Goal: Transaction & Acquisition: Book appointment/travel/reservation

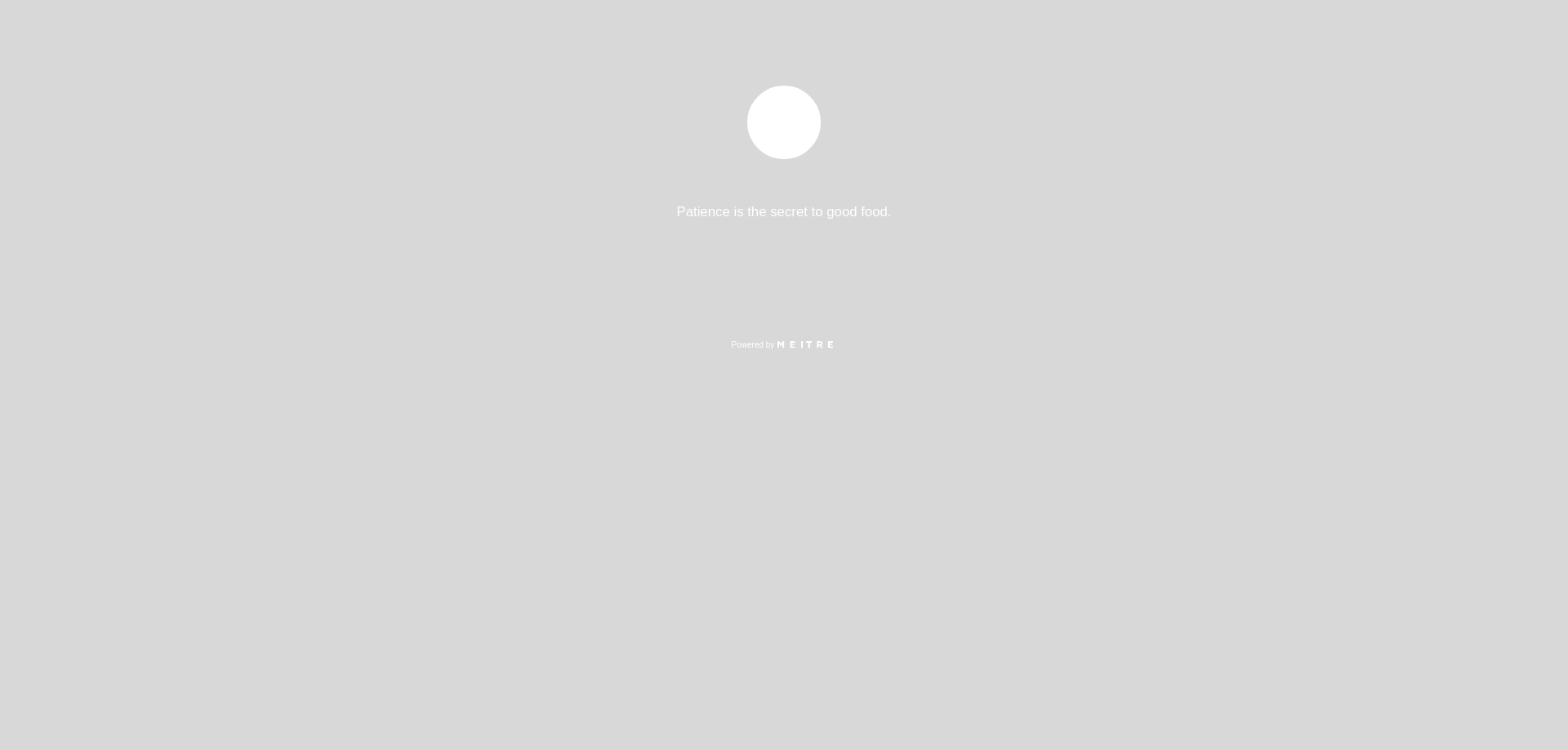
select select "es"
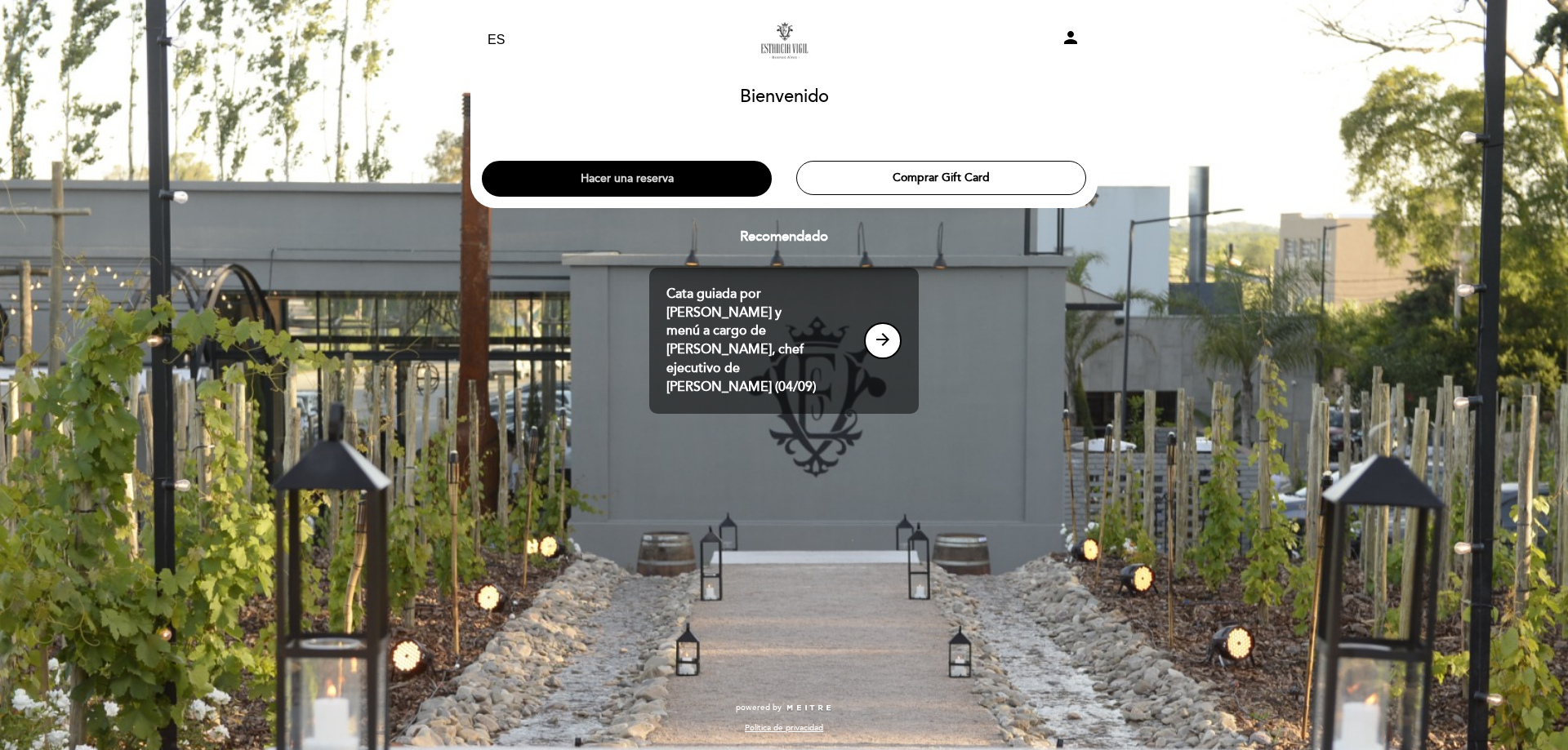
click at [680, 178] on button "Hacer una reserva" at bounding box center [627, 178] width 290 height 36
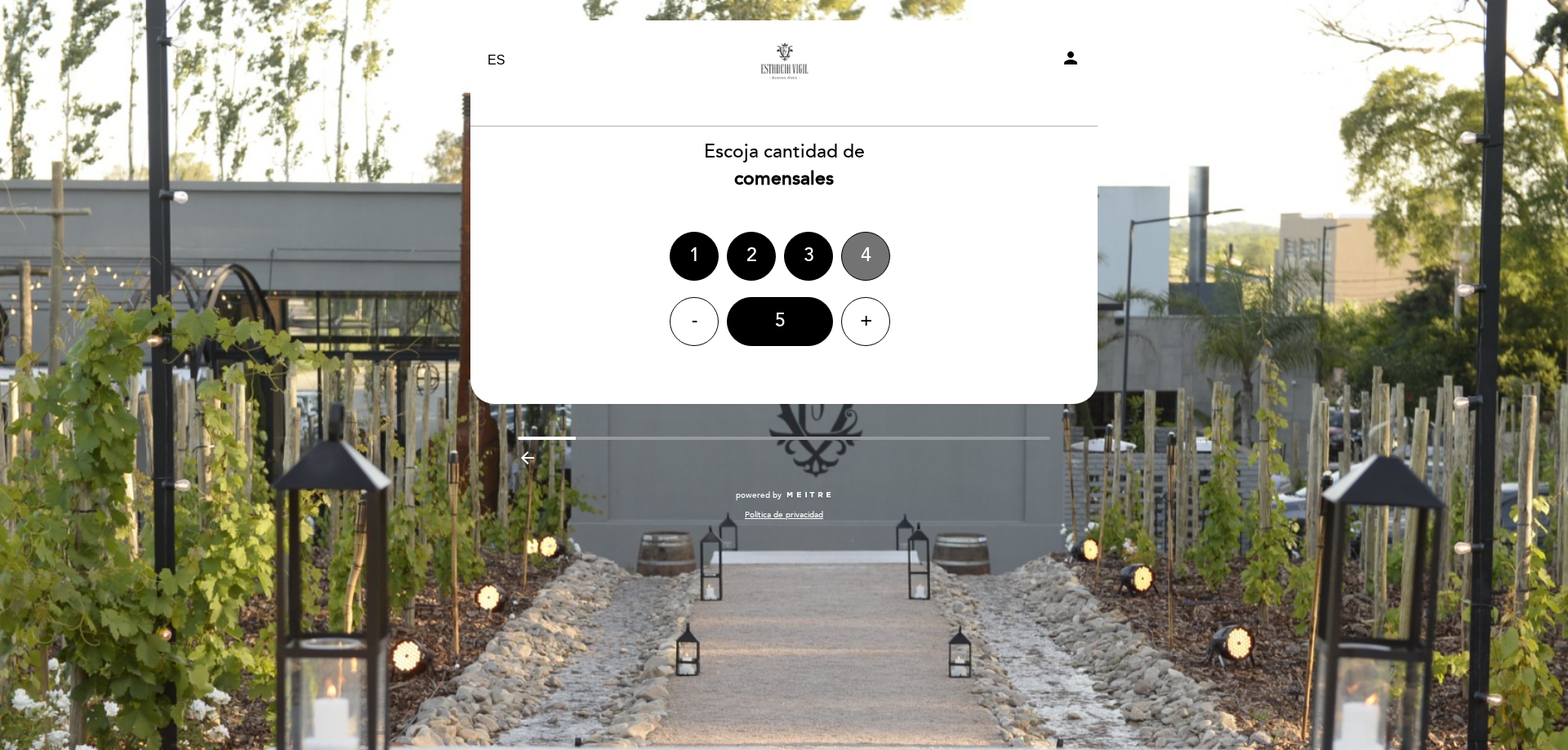
click at [850, 257] on div "4" at bounding box center [865, 256] width 49 height 49
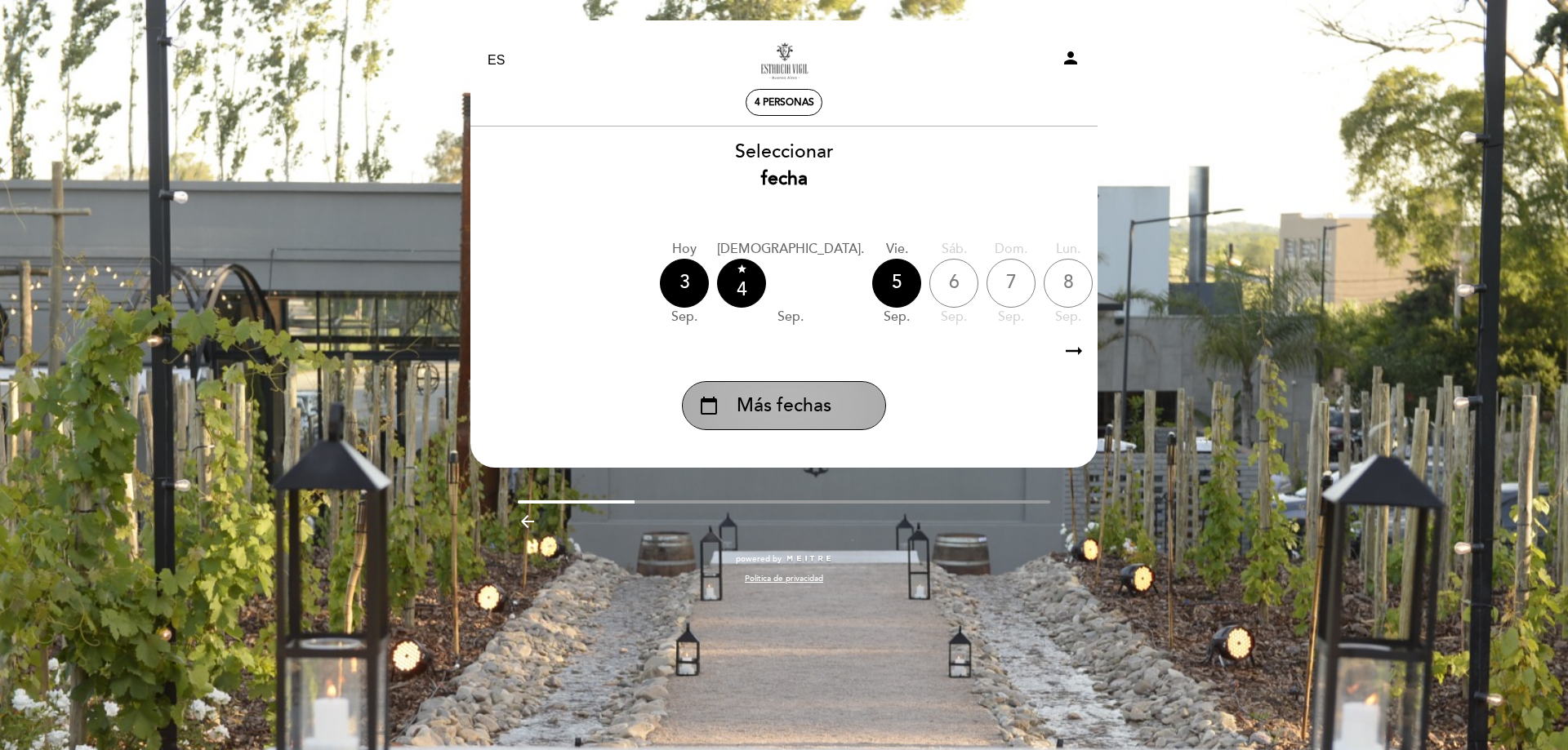
click at [831, 396] on div "calendar_today Más fechas" at bounding box center [784, 405] width 204 height 49
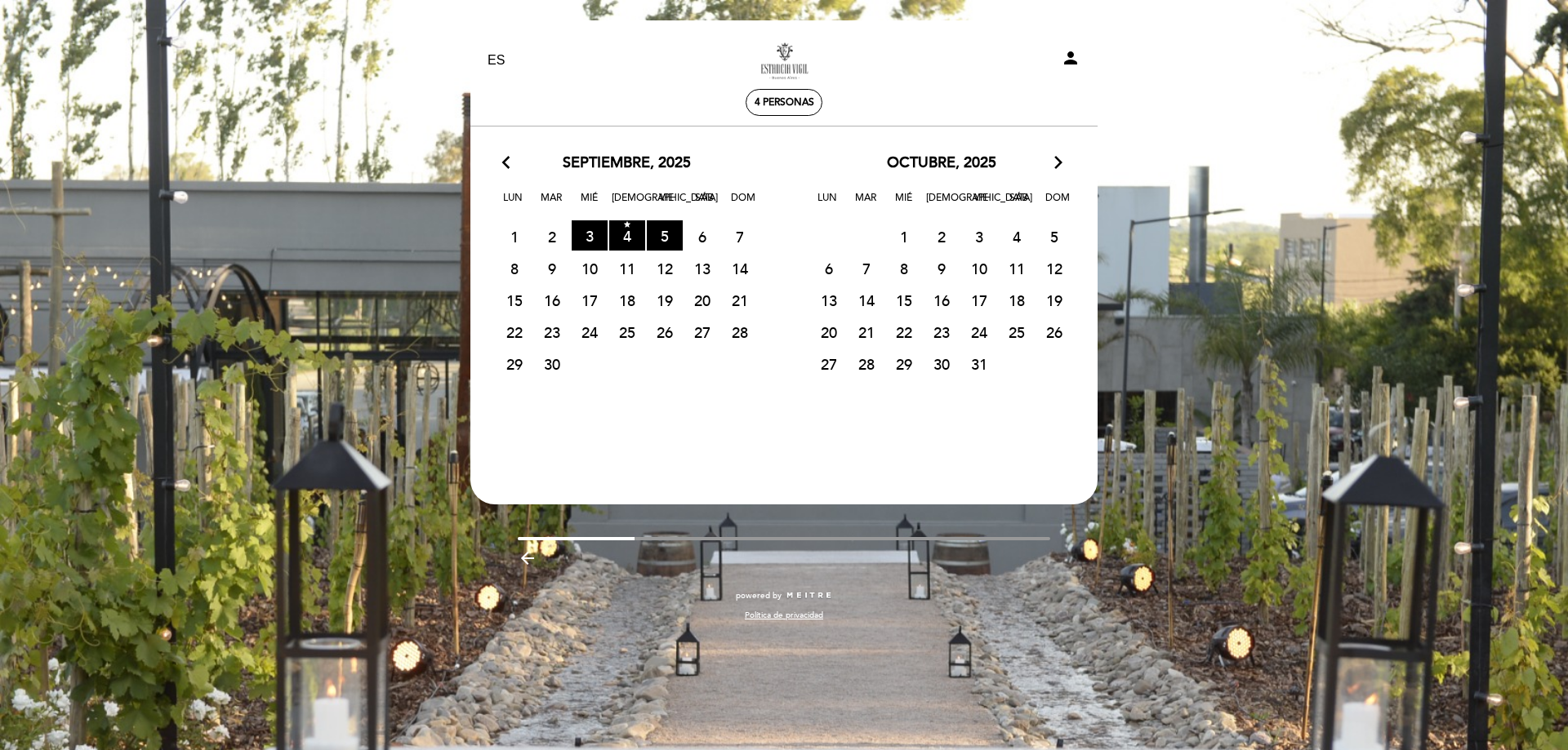
click at [1063, 157] on icon "arrow_forward_ios" at bounding box center [1059, 162] width 15 height 21
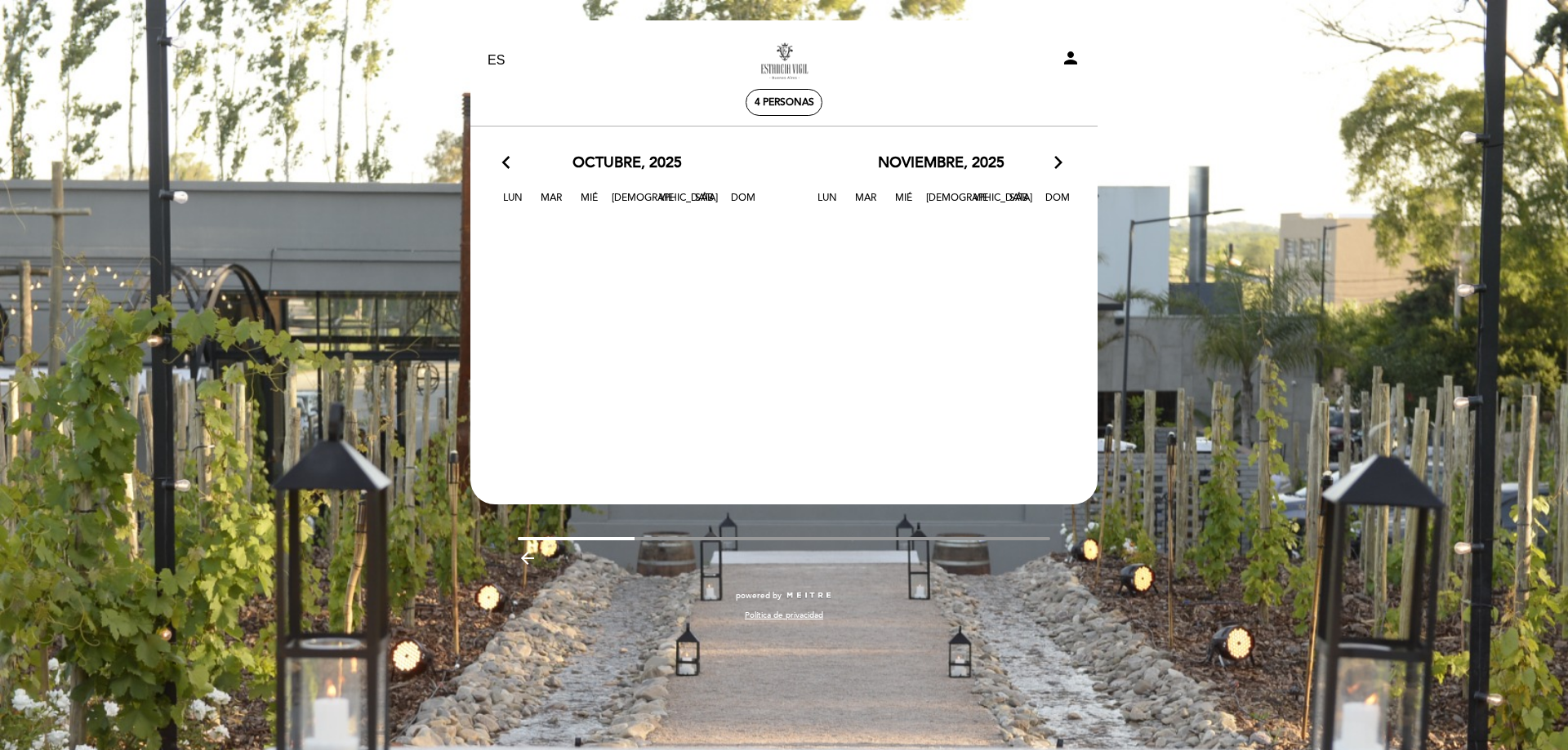
click at [502, 156] on div "arrow_back_ios [DATE] arrow_forward_ios" at bounding box center [627, 162] width 314 height 21
drag, startPoint x: 503, startPoint y: 166, endPoint x: 536, endPoint y: 159, distance: 33.7
click at [503, 167] on icon "arrow_back_ios" at bounding box center [510, 162] width 15 height 21
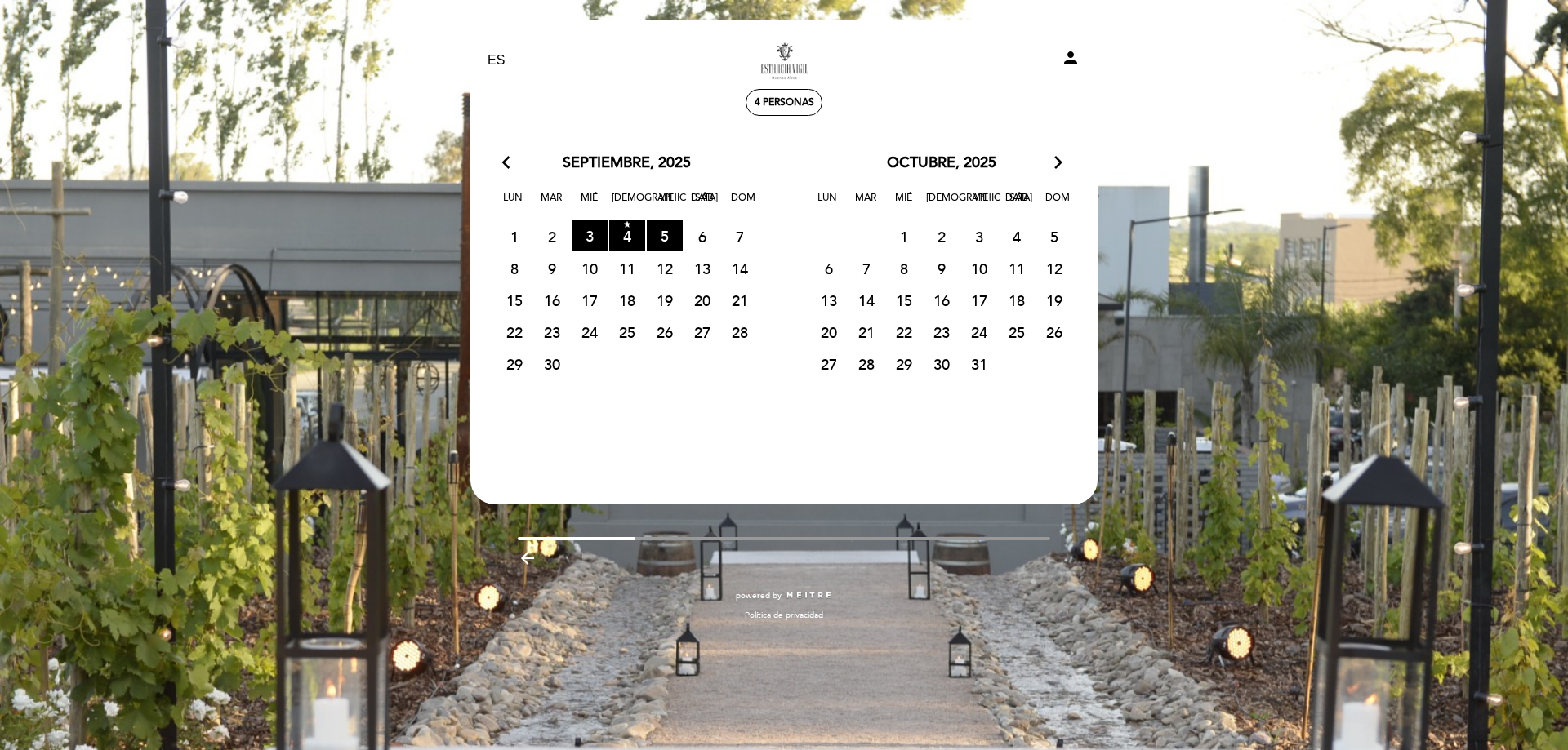
click at [709, 330] on span "27" at bounding box center [702, 331] width 36 height 30
click at [704, 331] on span "27" at bounding box center [702, 331] width 36 height 30
